Goal: Information Seeking & Learning: Learn about a topic

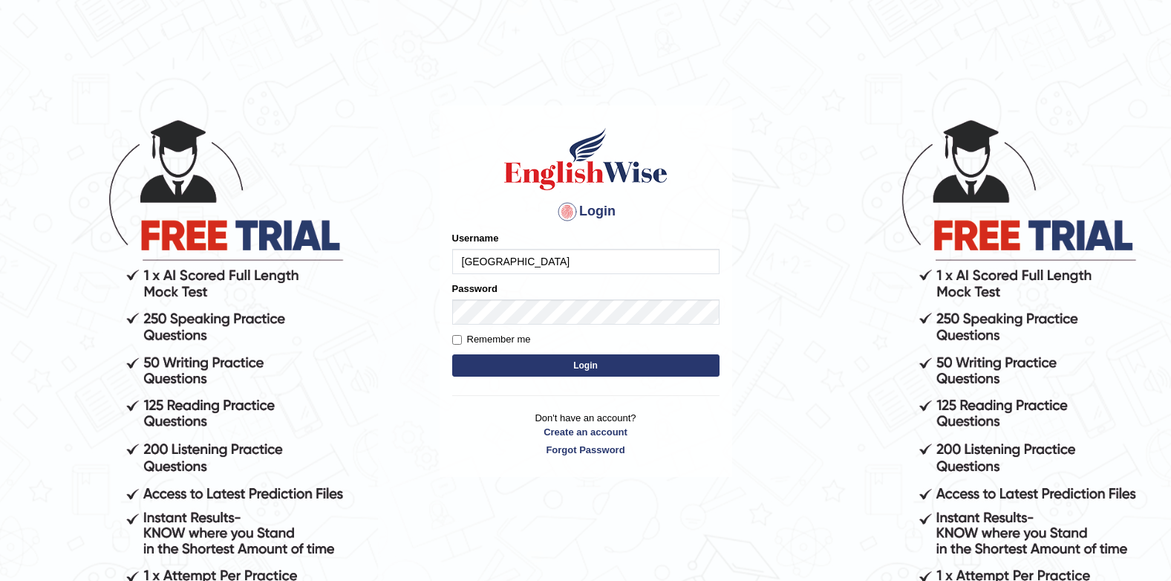
click at [611, 268] on input "Jenishdahal" at bounding box center [585, 261] width 267 height 25
type input "J"
type input "Successgrg"
click at [644, 134] on img at bounding box center [585, 159] width 169 height 67
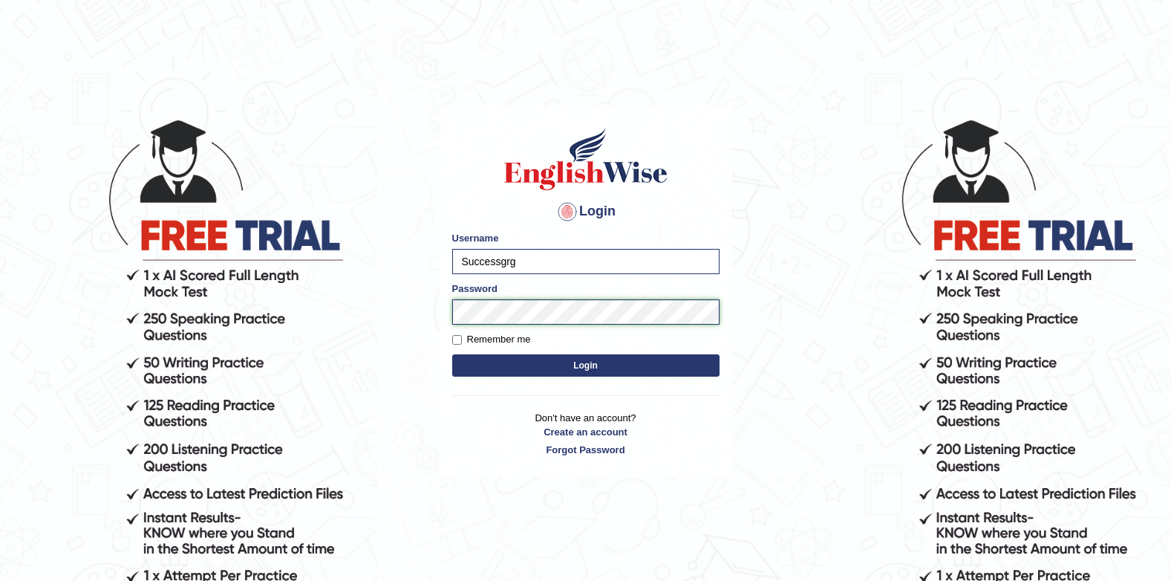
click at [452, 354] on button "Login" at bounding box center [585, 365] width 267 height 22
click at [784, 161] on body "Login Please fix the following errors: Username Successgrg Password Remember me…" at bounding box center [585, 349] width 1171 height 581
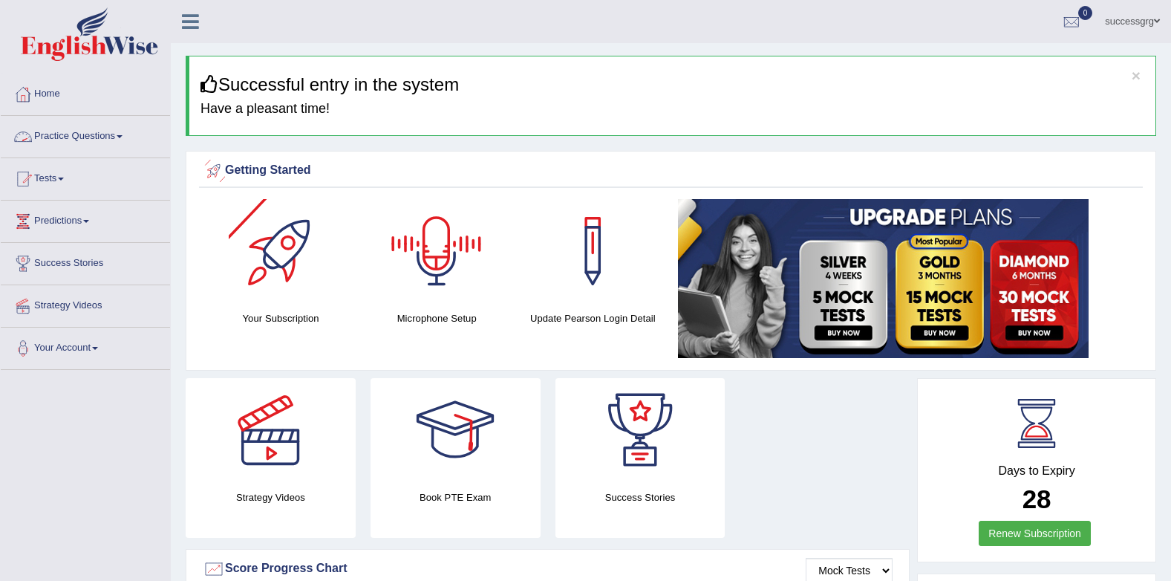
click at [111, 134] on link "Practice Questions" at bounding box center [85, 134] width 169 height 37
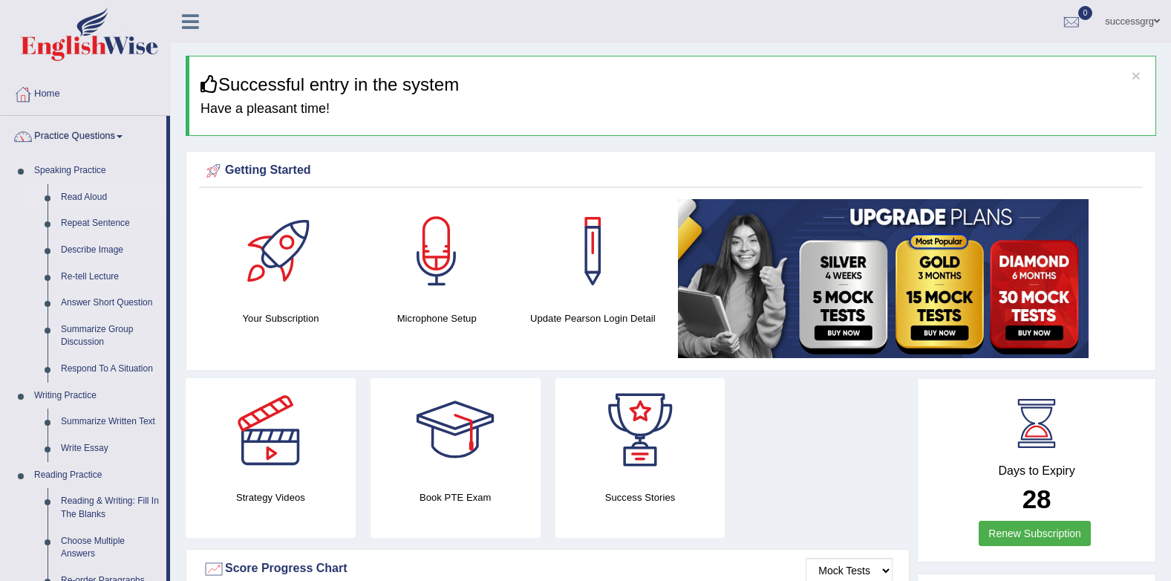
click at [93, 195] on link "Read Aloud" at bounding box center [110, 197] width 112 height 27
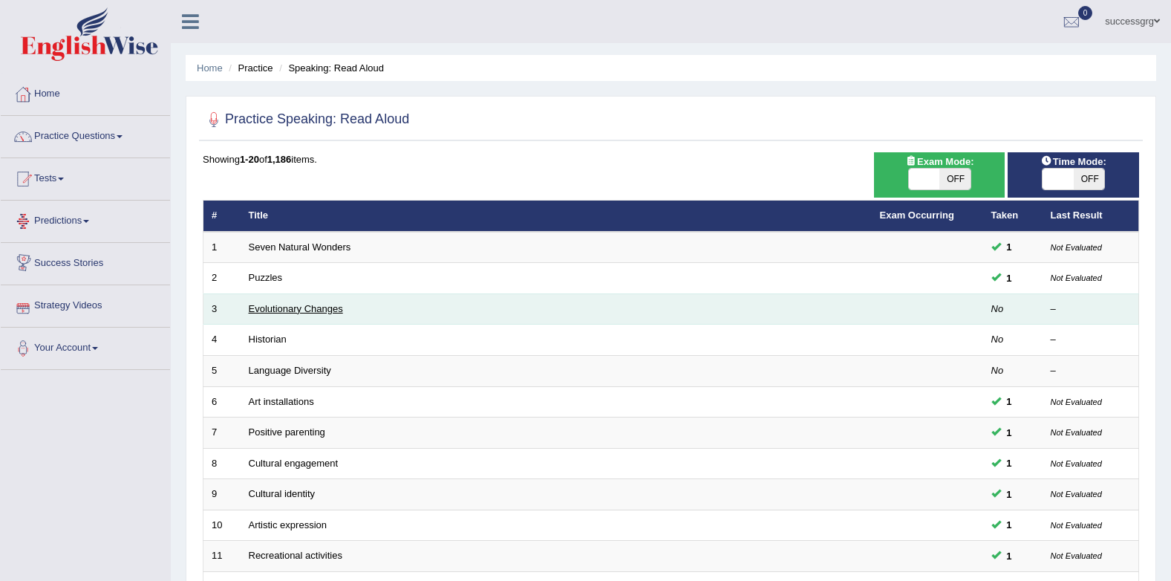
click at [307, 303] on link "Evolutionary Changes" at bounding box center [296, 308] width 94 height 11
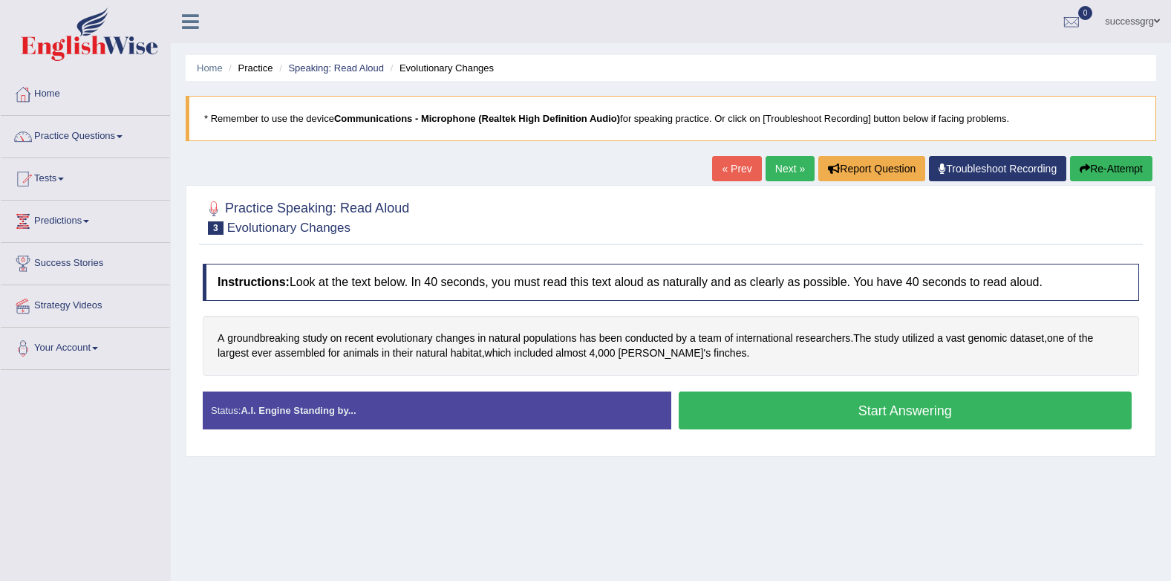
click at [910, 412] on button "Start Answering" at bounding box center [906, 410] width 454 height 38
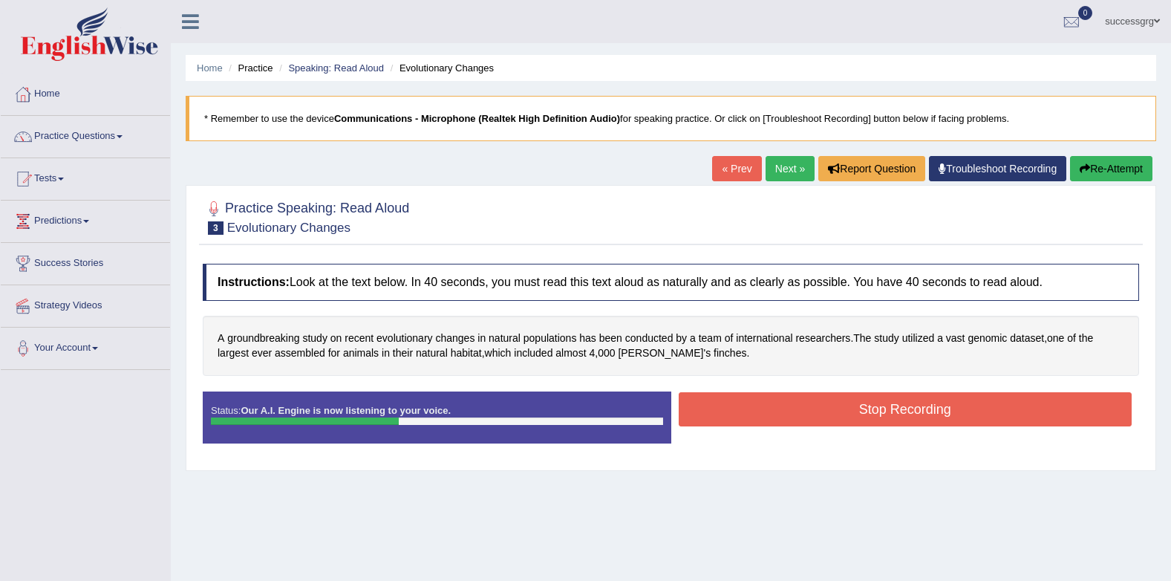
click at [909, 413] on button "Stop Recording" at bounding box center [906, 409] width 454 height 34
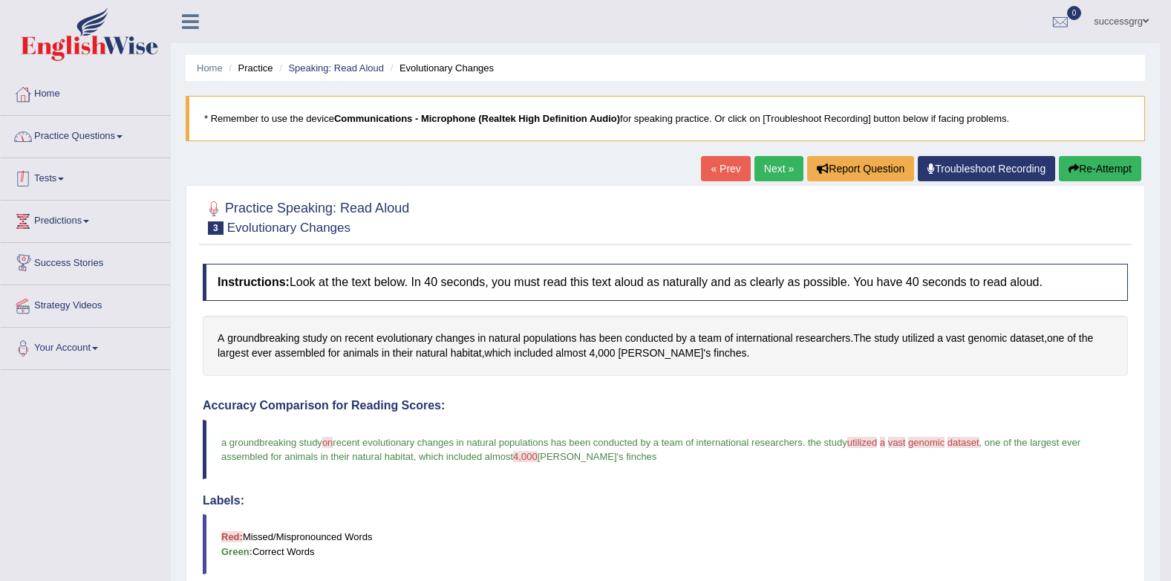
click at [73, 145] on link "Practice Questions" at bounding box center [85, 134] width 169 height 37
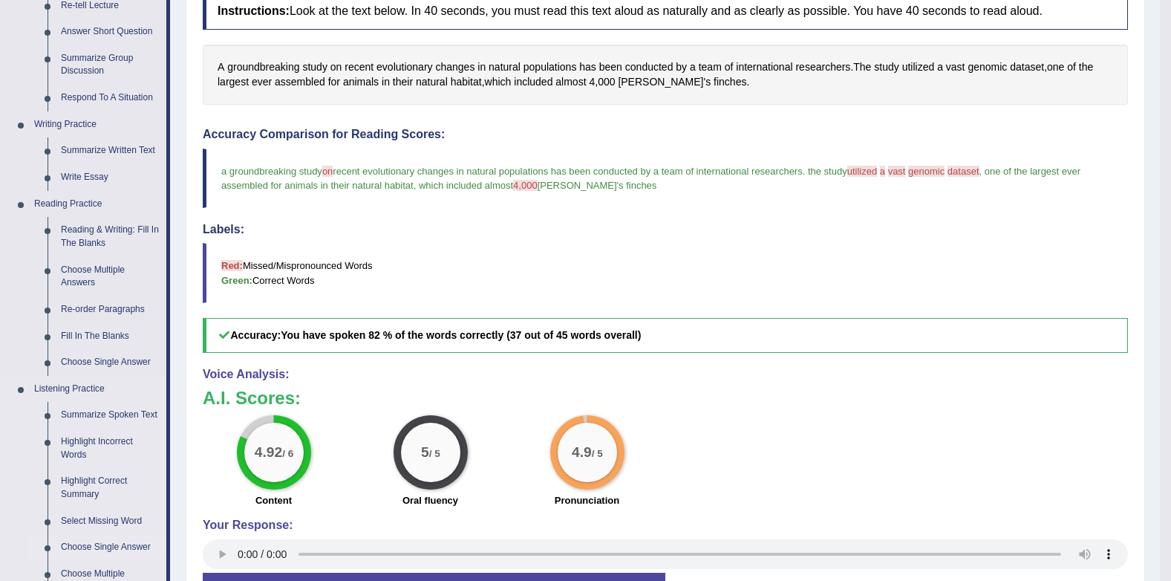
scroll to position [297, 0]
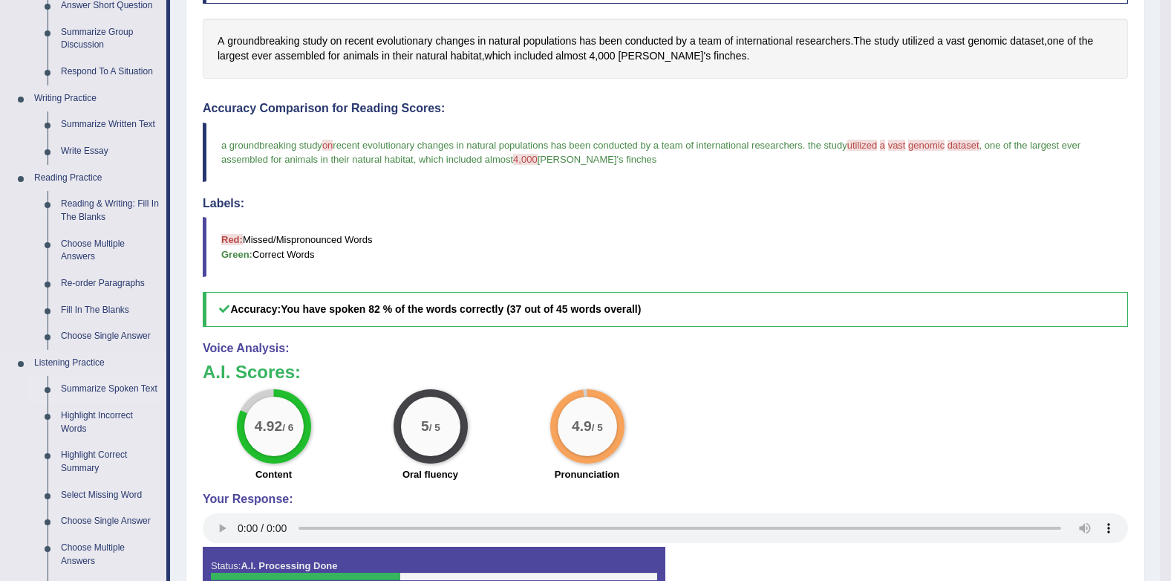
click at [144, 385] on link "Summarize Spoken Text" at bounding box center [110, 389] width 112 height 27
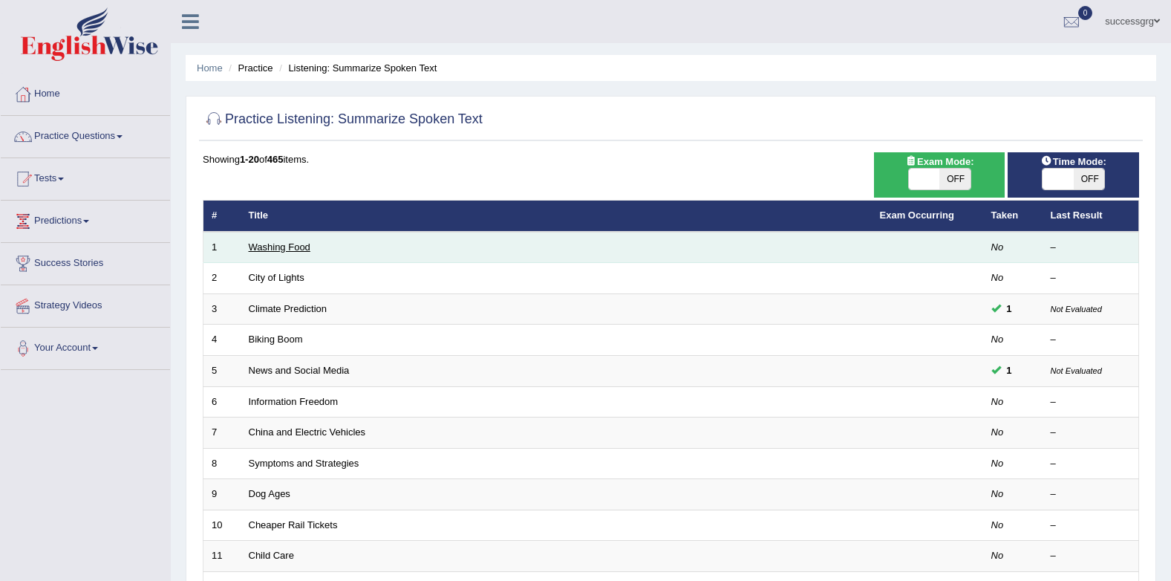
click at [265, 248] on link "Washing Food" at bounding box center [280, 246] width 62 height 11
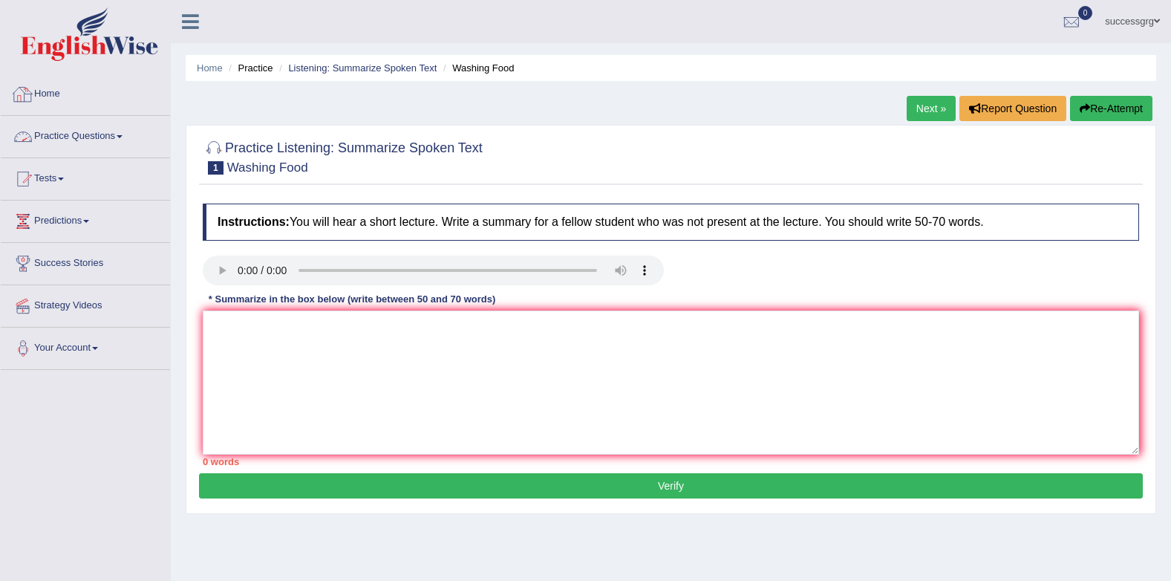
click at [87, 135] on link "Practice Questions" at bounding box center [85, 134] width 169 height 37
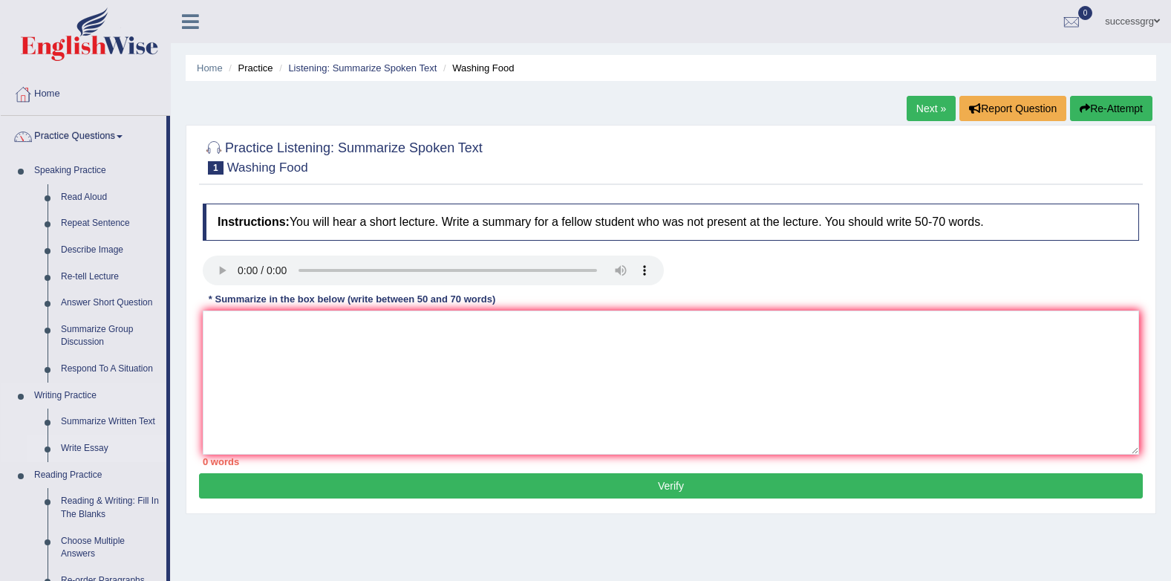
scroll to position [223, 0]
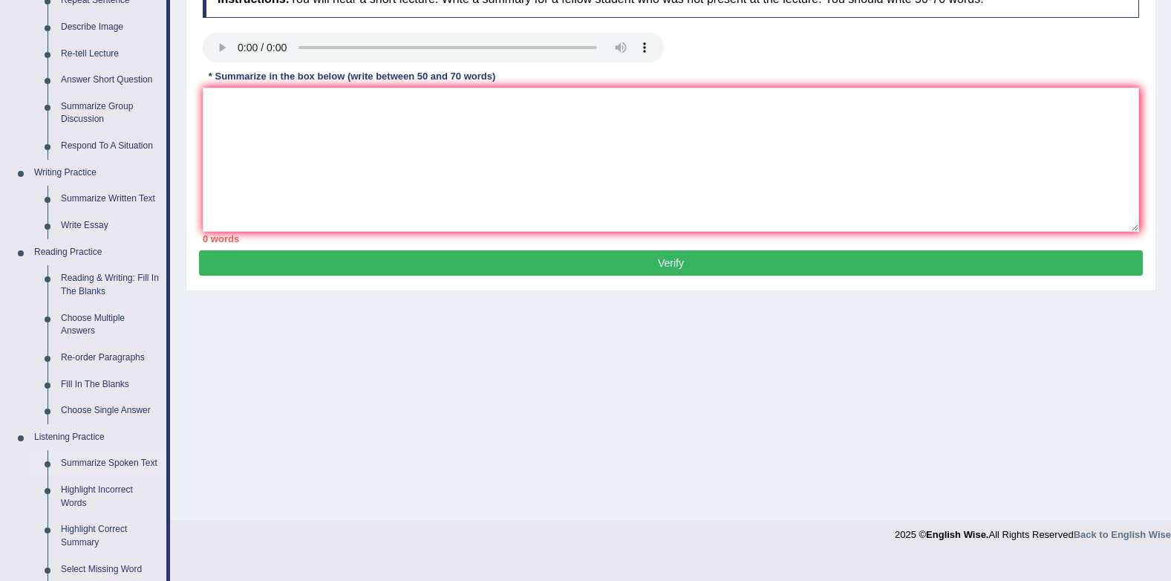
click at [102, 459] on link "Summarize Spoken Text" at bounding box center [110, 463] width 112 height 27
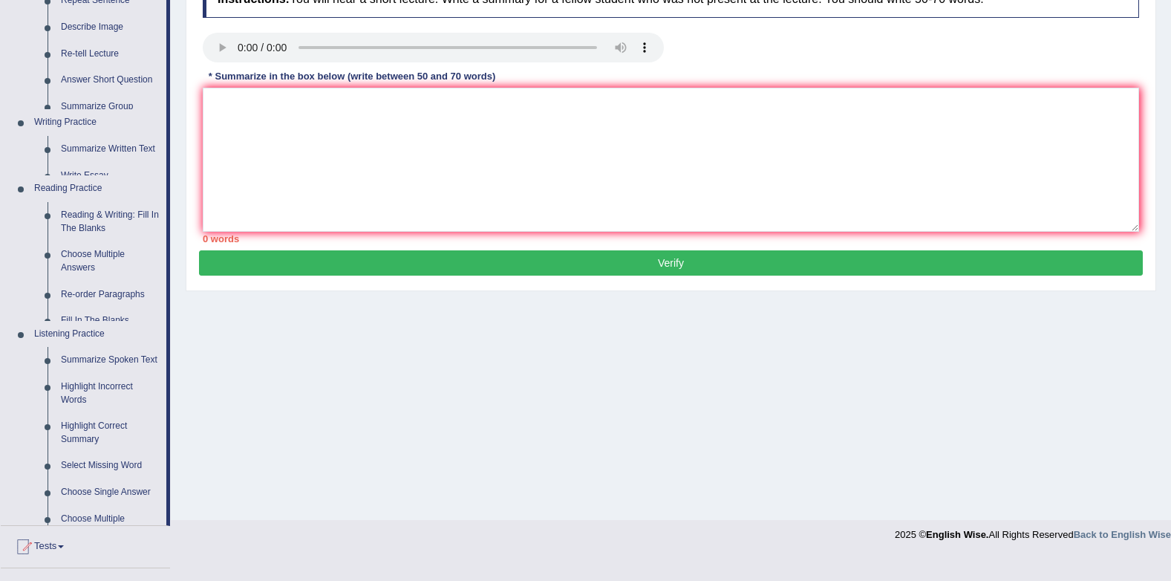
scroll to position [199, 0]
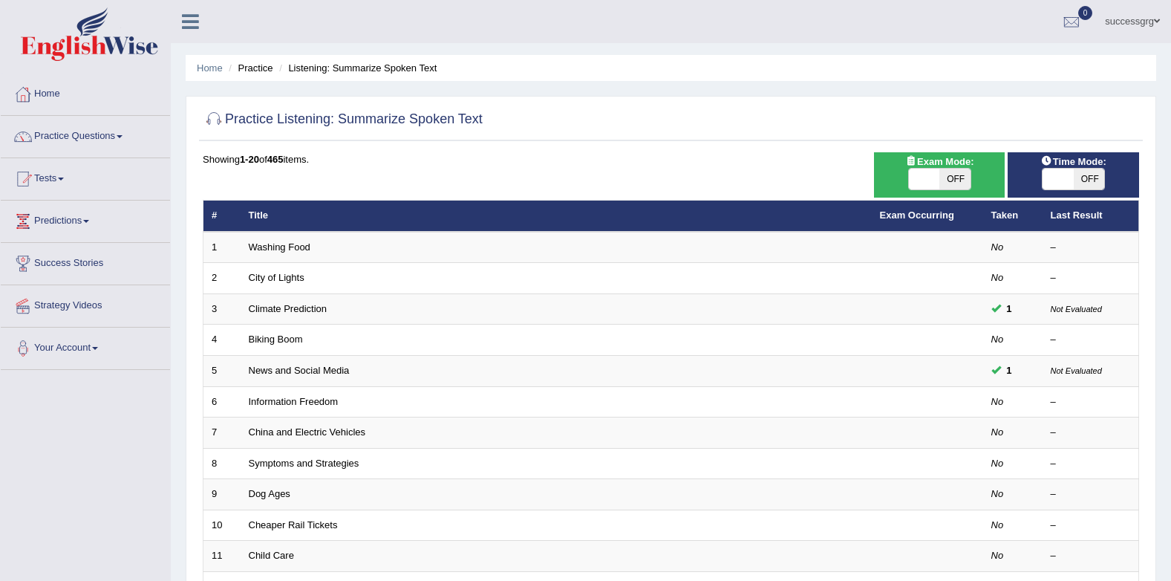
click at [1069, 176] on span at bounding box center [1058, 179] width 31 height 21
checkbox input "true"
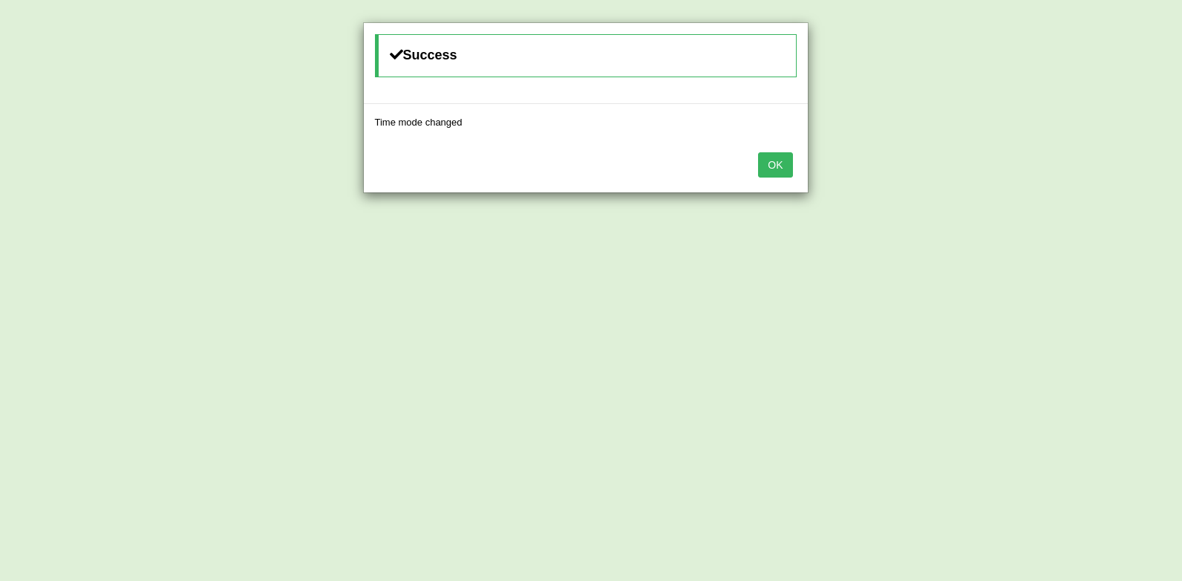
click at [781, 166] on button "OK" at bounding box center [775, 164] width 34 height 25
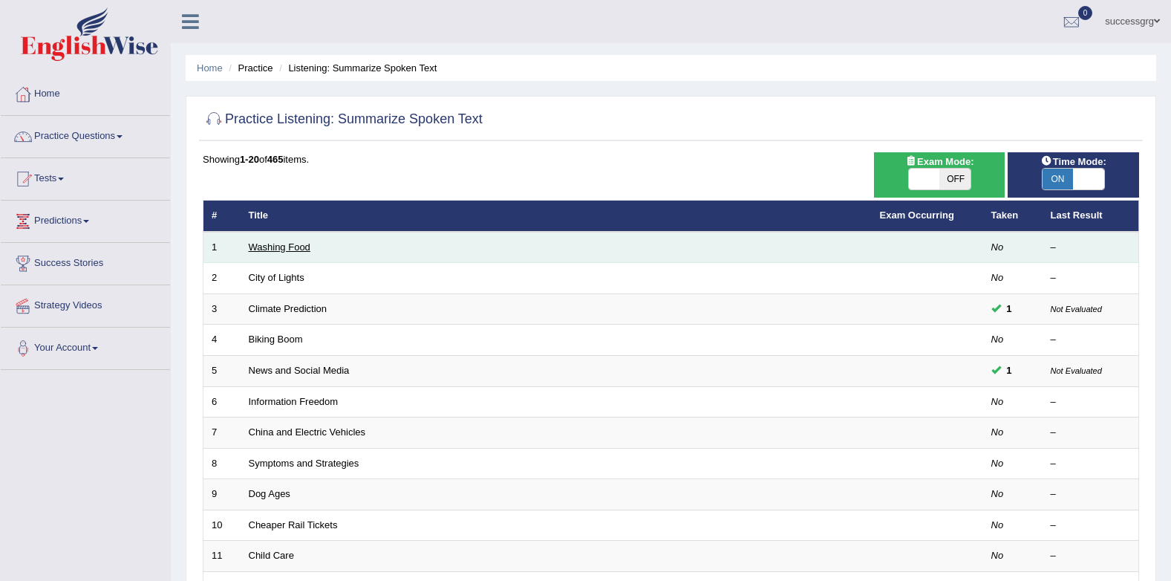
click at [291, 249] on link "Washing Food" at bounding box center [280, 246] width 62 height 11
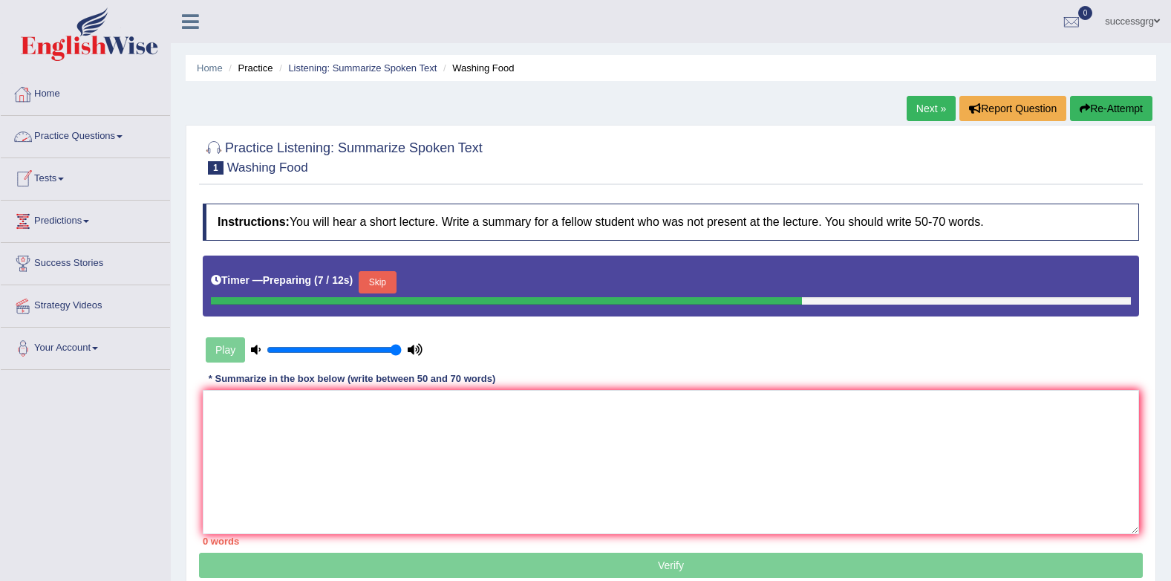
click at [367, 284] on button "Skip" at bounding box center [377, 282] width 37 height 22
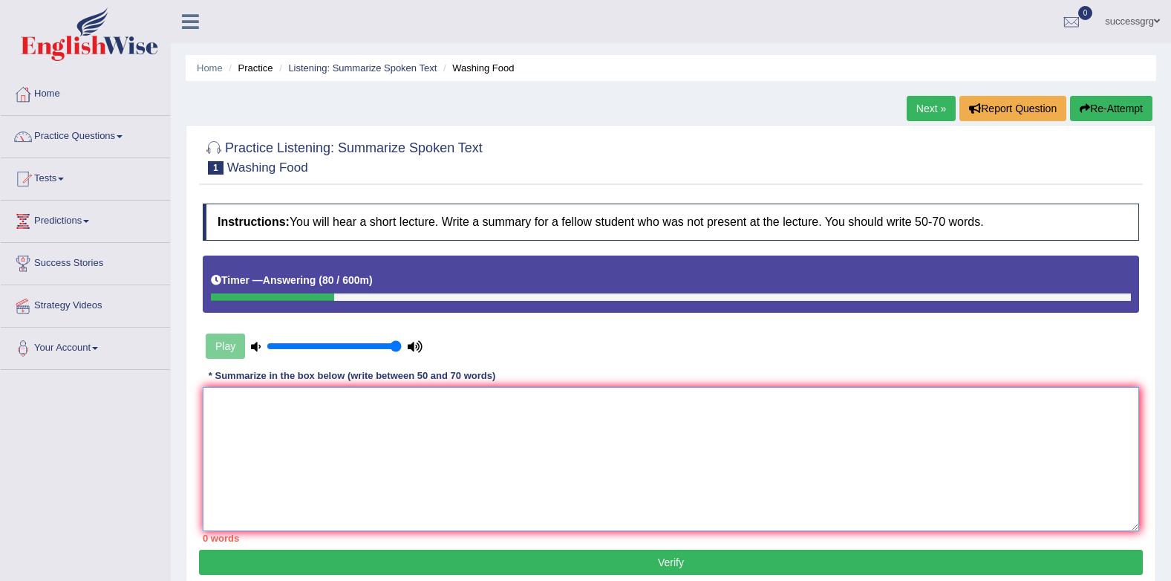
click at [498, 407] on textarea at bounding box center [671, 459] width 937 height 144
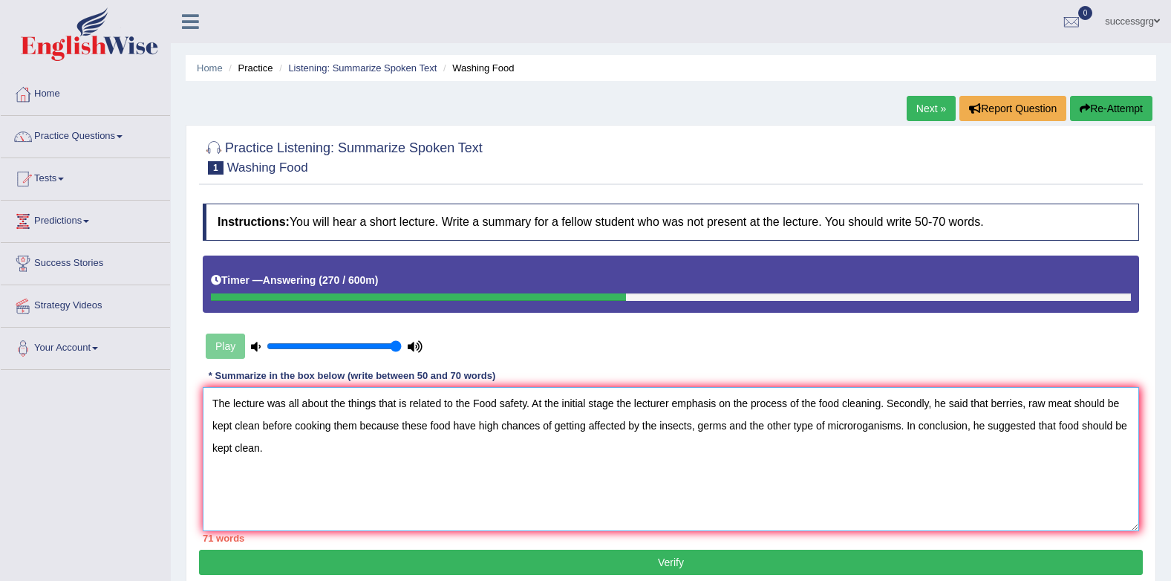
type textarea "The lecture was all about the things that is related to the Food safety. At the…"
click at [224, 557] on button "Verify" at bounding box center [671, 562] width 944 height 25
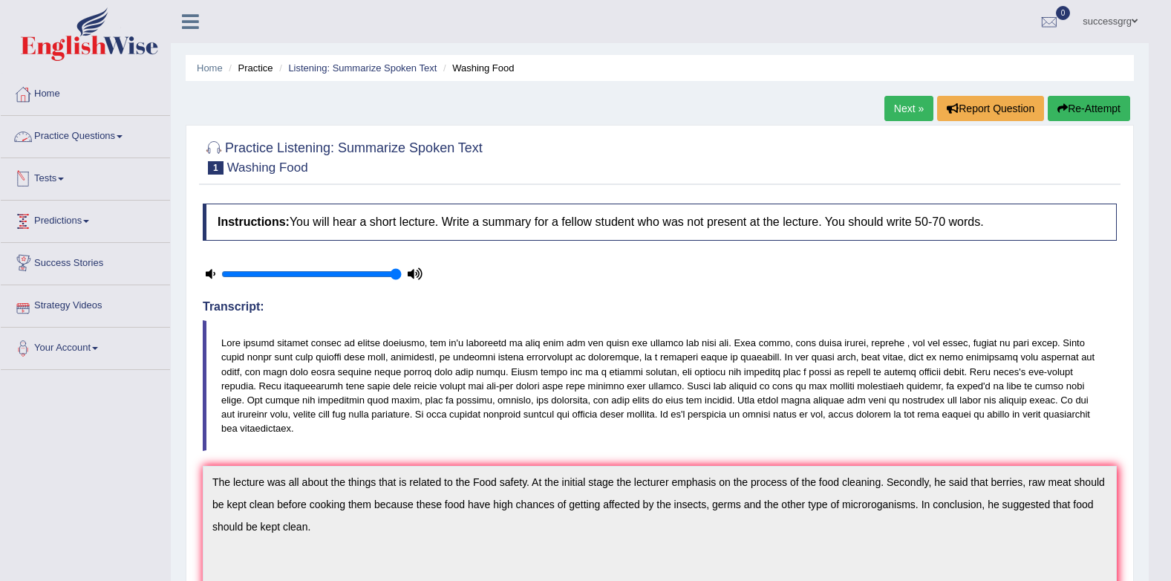
click at [42, 134] on link "Practice Questions" at bounding box center [85, 134] width 169 height 37
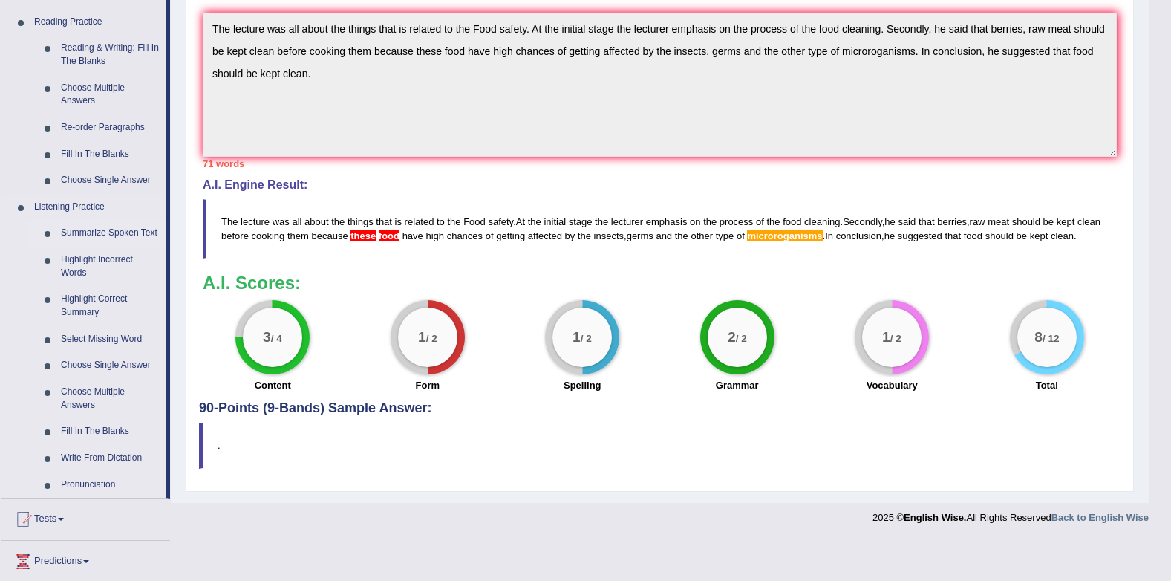
scroll to position [583, 0]
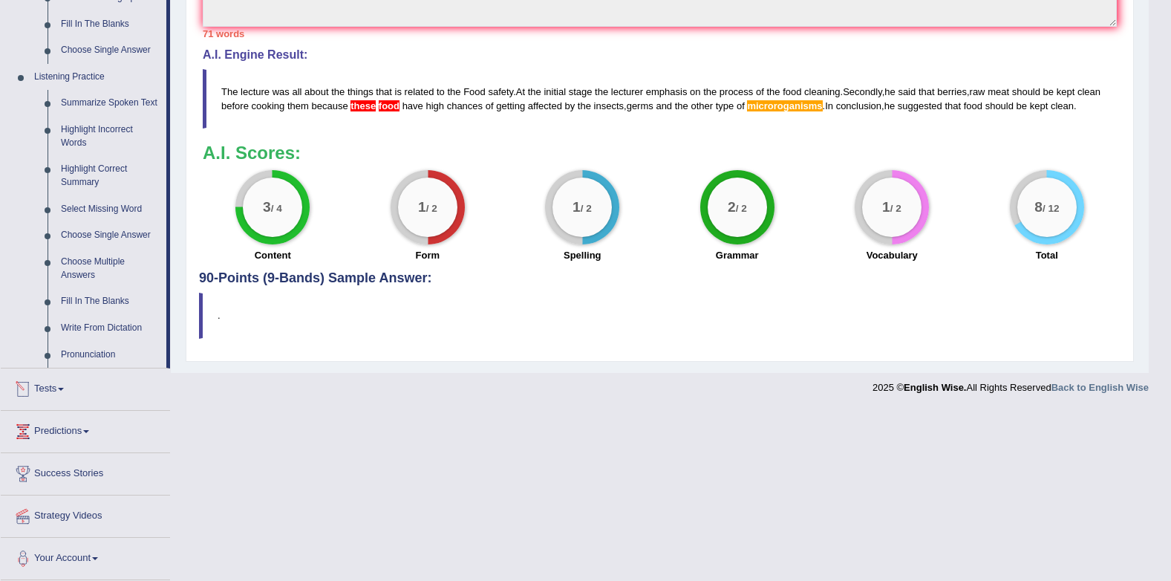
click at [64, 391] on span at bounding box center [61, 389] width 6 height 3
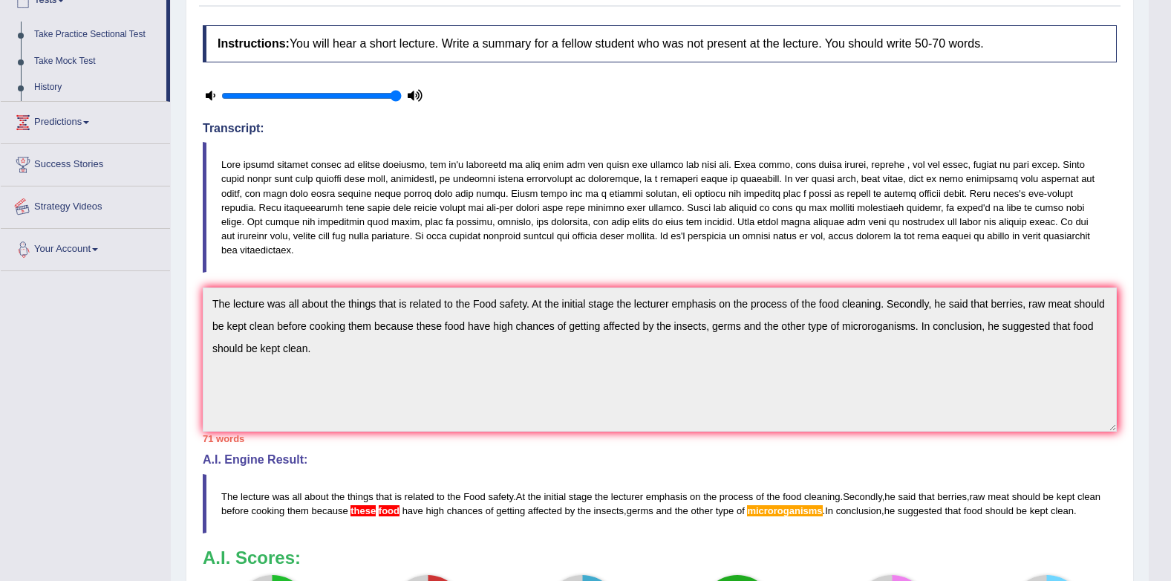
scroll to position [173, 0]
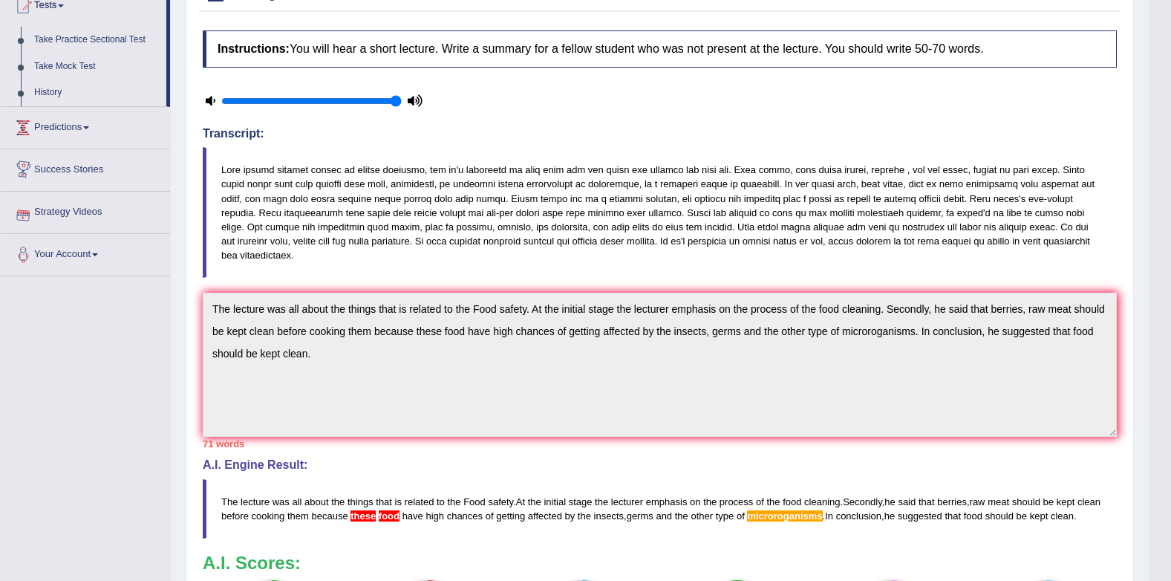
click at [45, 88] on link "History" at bounding box center [96, 92] width 139 height 27
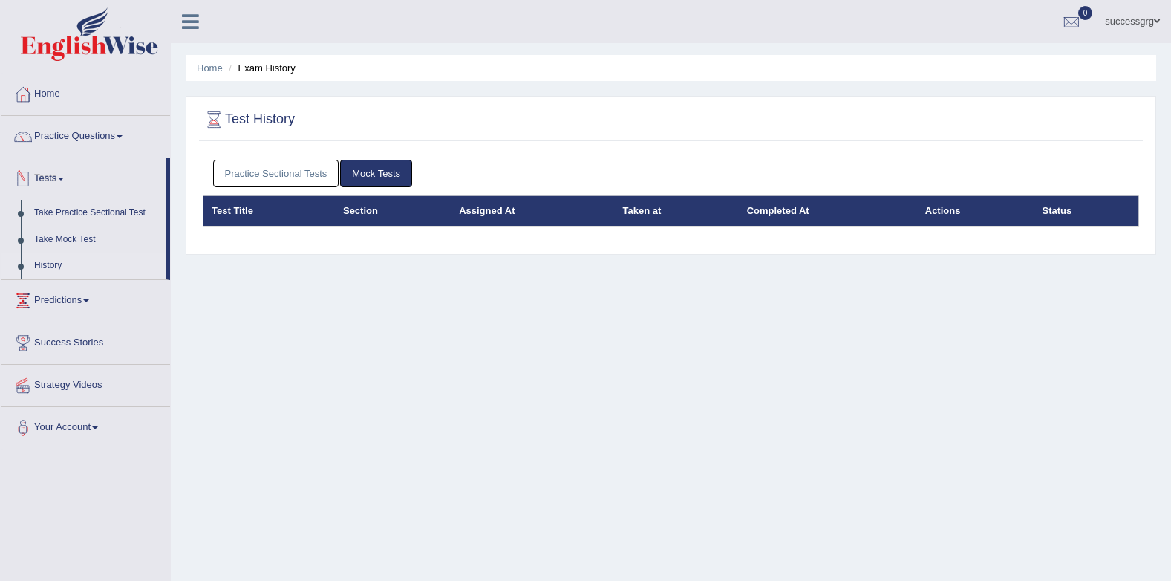
click at [299, 179] on link "Practice Sectional Tests" at bounding box center [276, 173] width 126 height 27
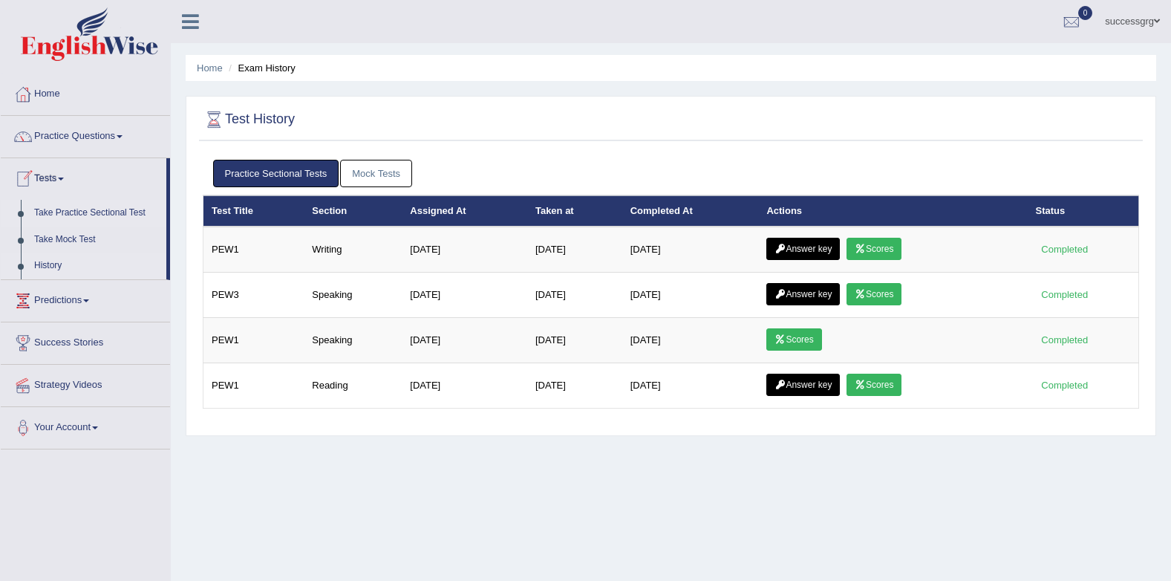
click at [67, 213] on link "Take Practice Sectional Test" at bounding box center [96, 213] width 139 height 27
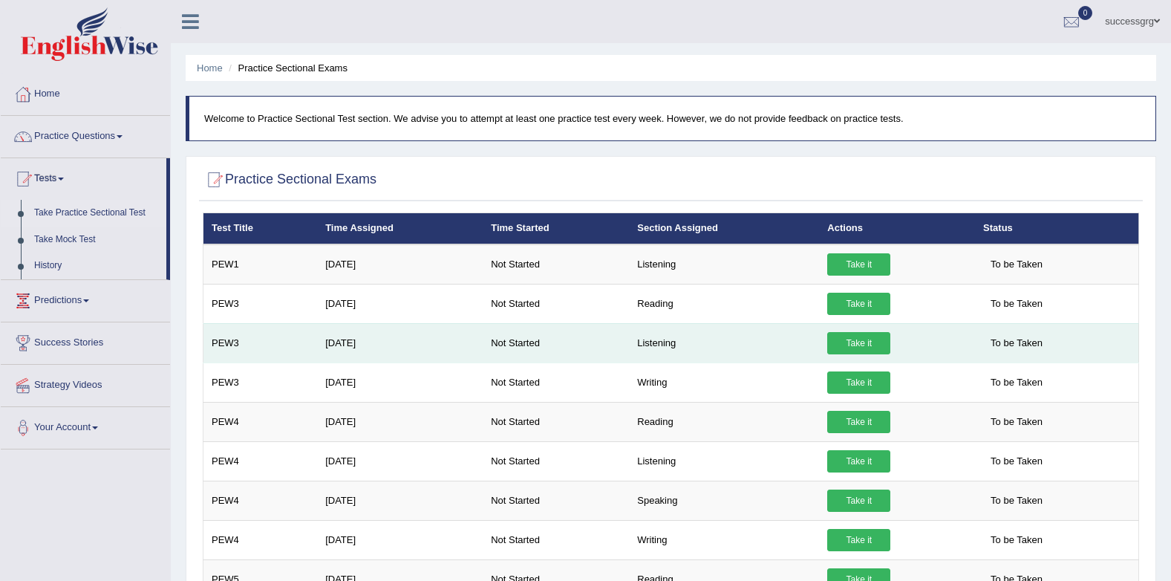
click at [842, 344] on link "Take it" at bounding box center [858, 343] width 63 height 22
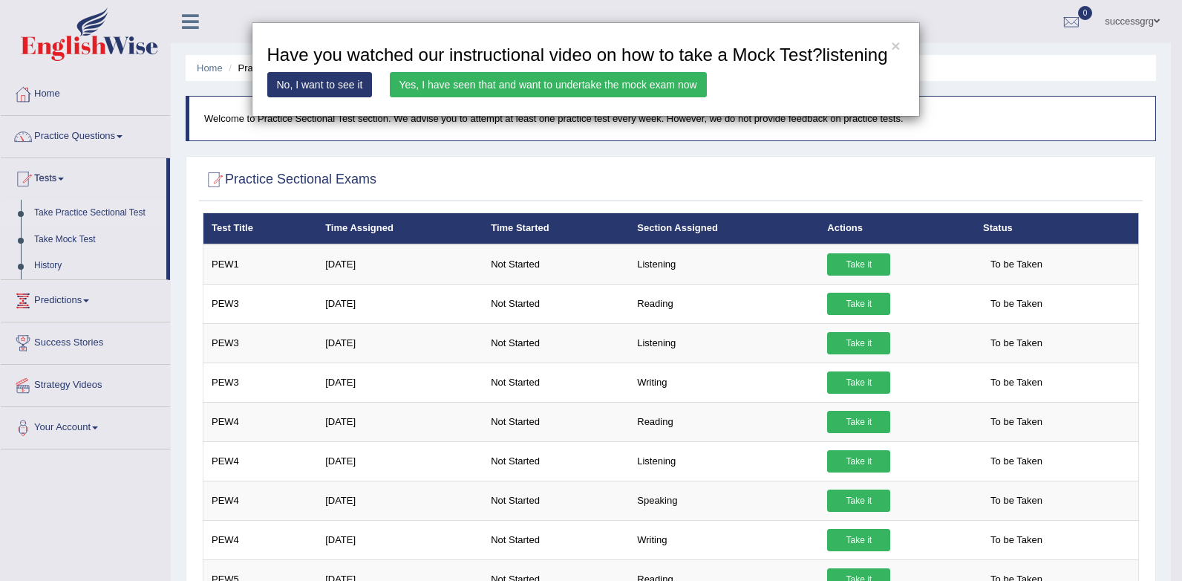
click at [632, 89] on link "Yes, I have seen that and want to undertake the mock exam now" at bounding box center [548, 84] width 317 height 25
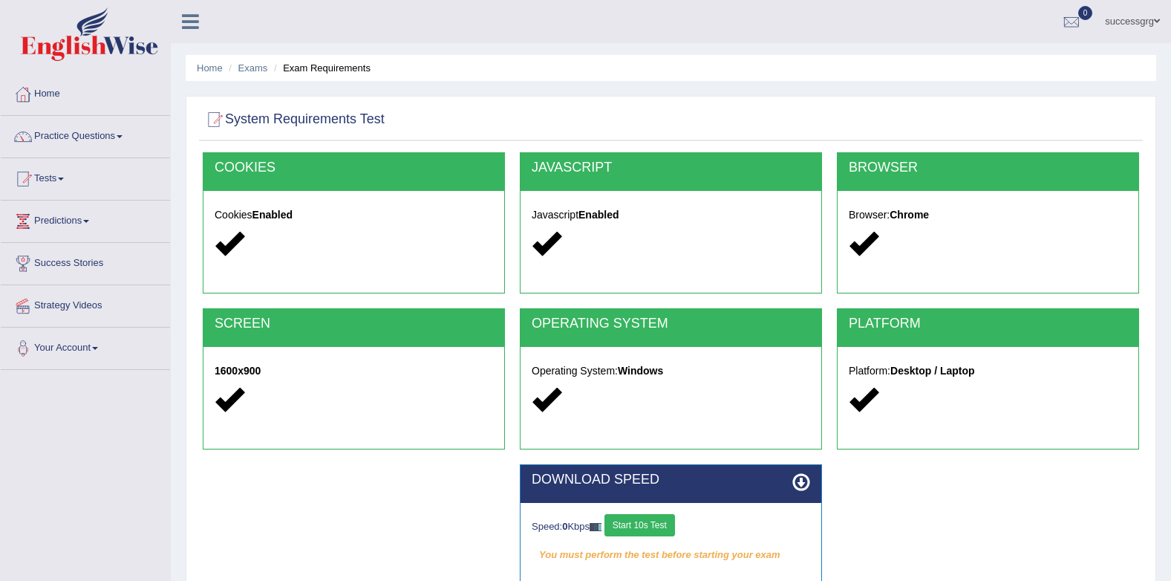
click at [645, 523] on button "Start 10s Test" at bounding box center [640, 525] width 71 height 22
click at [648, 505] on div "Speed: 7079 Kbps Start 10s Test Your connection speed is fine! Select Audio Qua…" at bounding box center [671, 540] width 301 height 74
click at [663, 526] on button "Start 10s Test" at bounding box center [655, 525] width 71 height 22
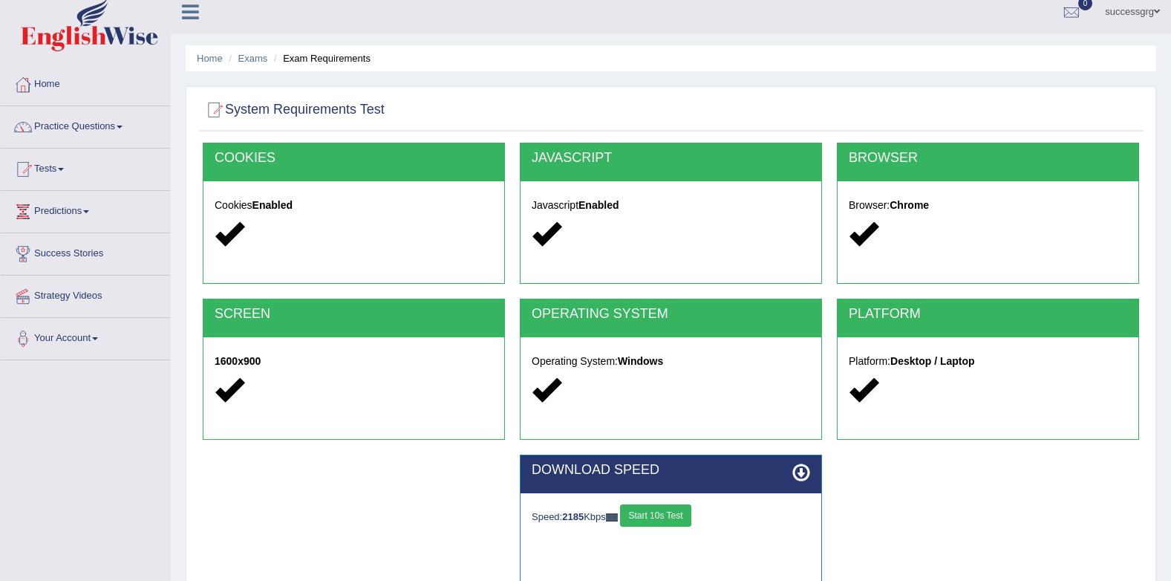
scroll to position [199, 0]
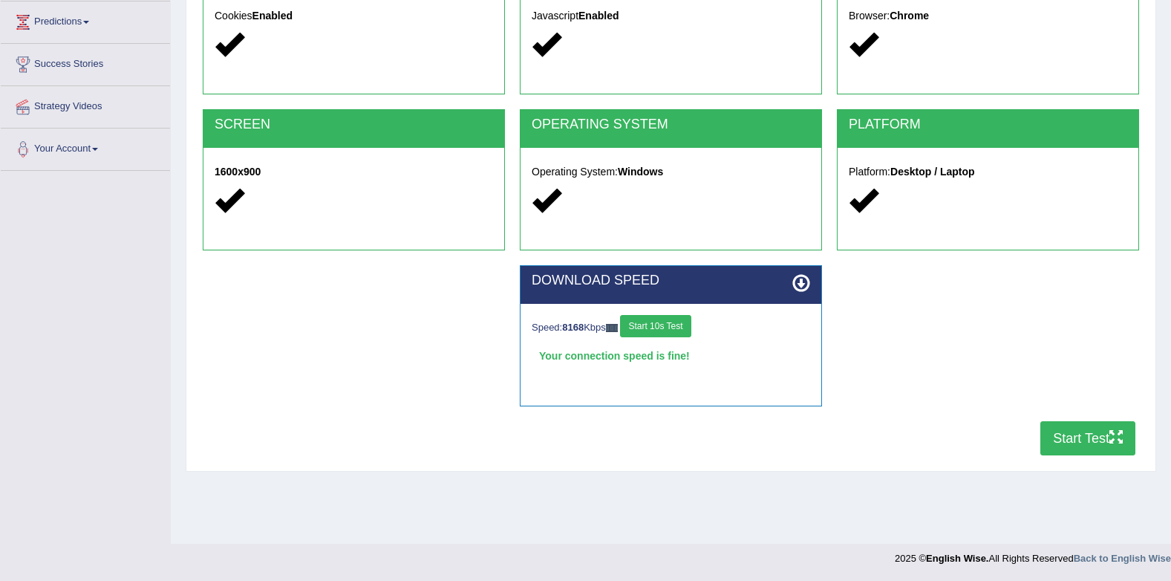
click at [1081, 435] on button "Start Test" at bounding box center [1088, 438] width 95 height 34
